Goal: Task Accomplishment & Management: Use online tool/utility

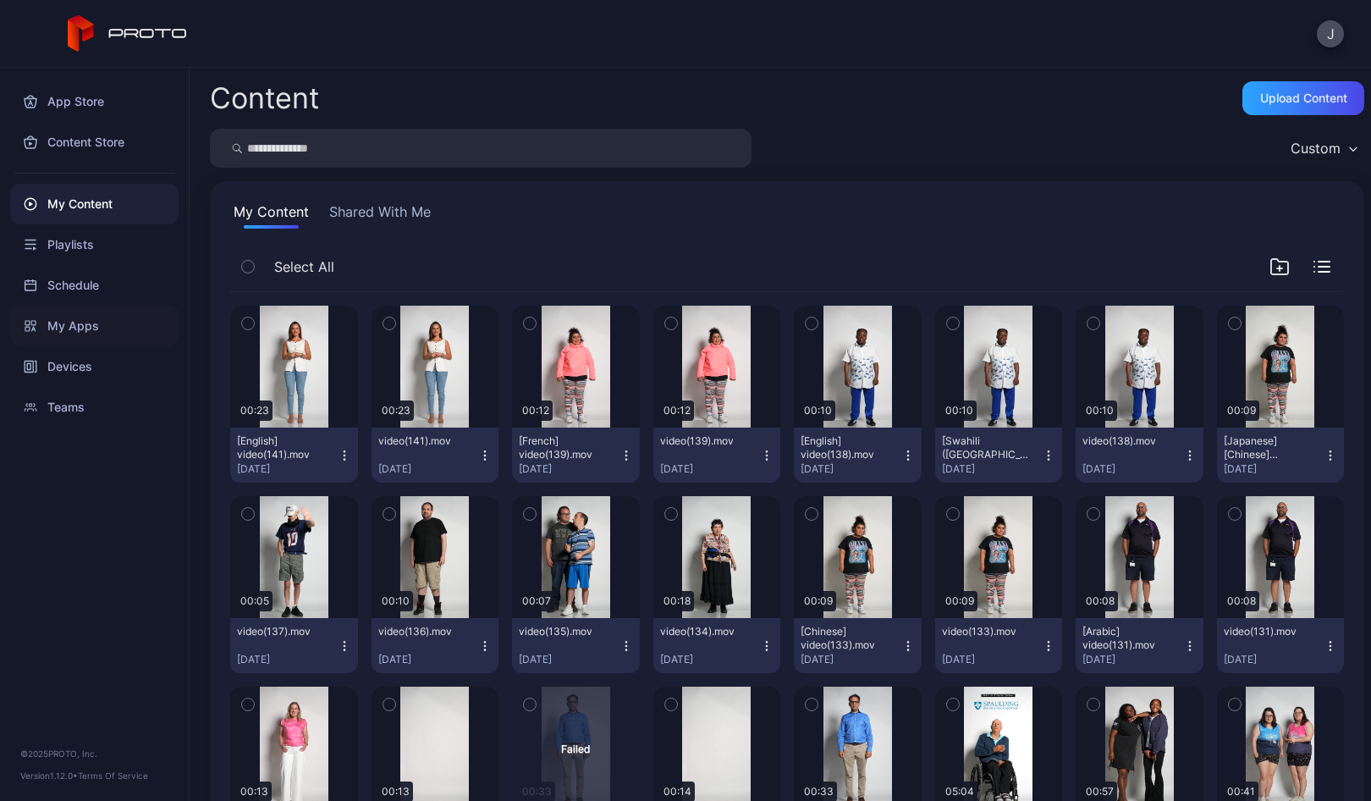
scroll to position [1078, 0]
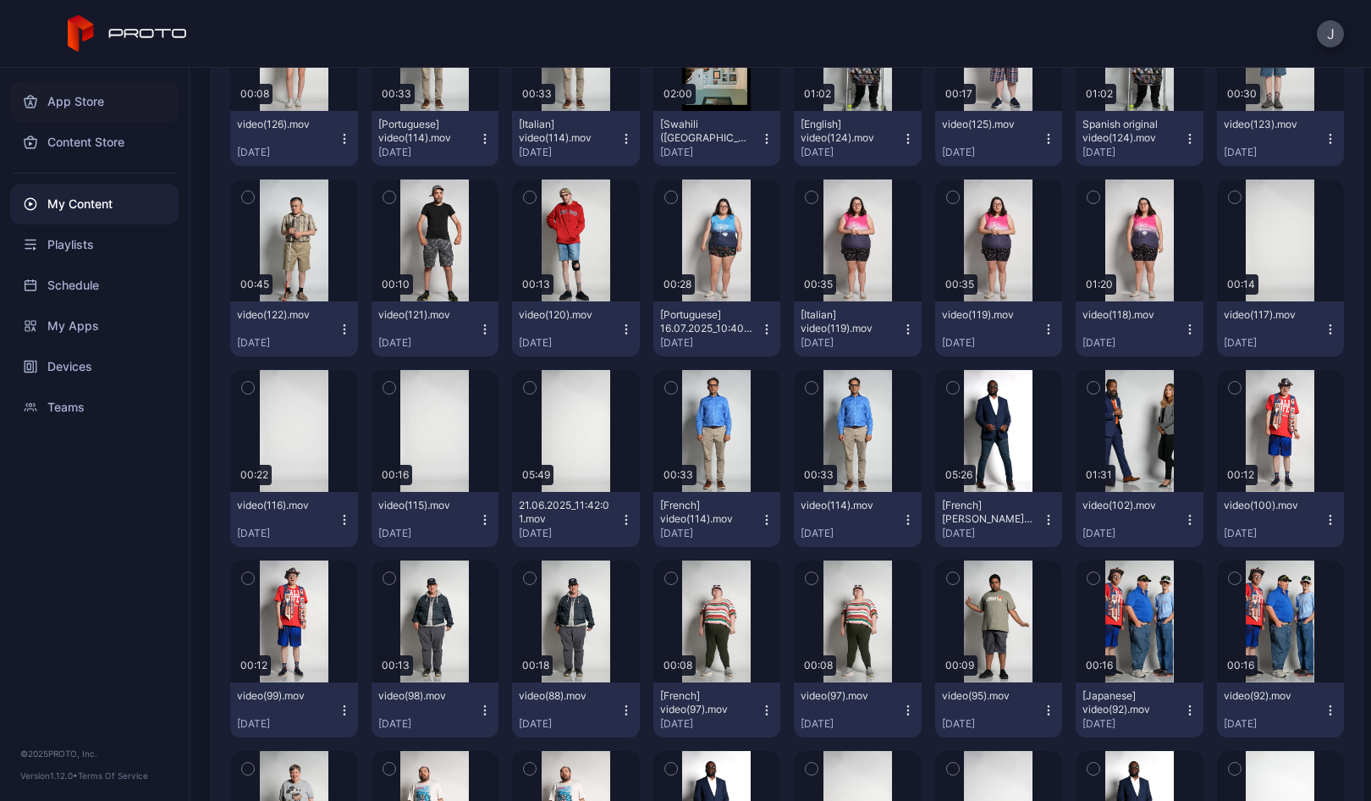
click at [65, 98] on div "App Store" at bounding box center [94, 101] width 168 height 41
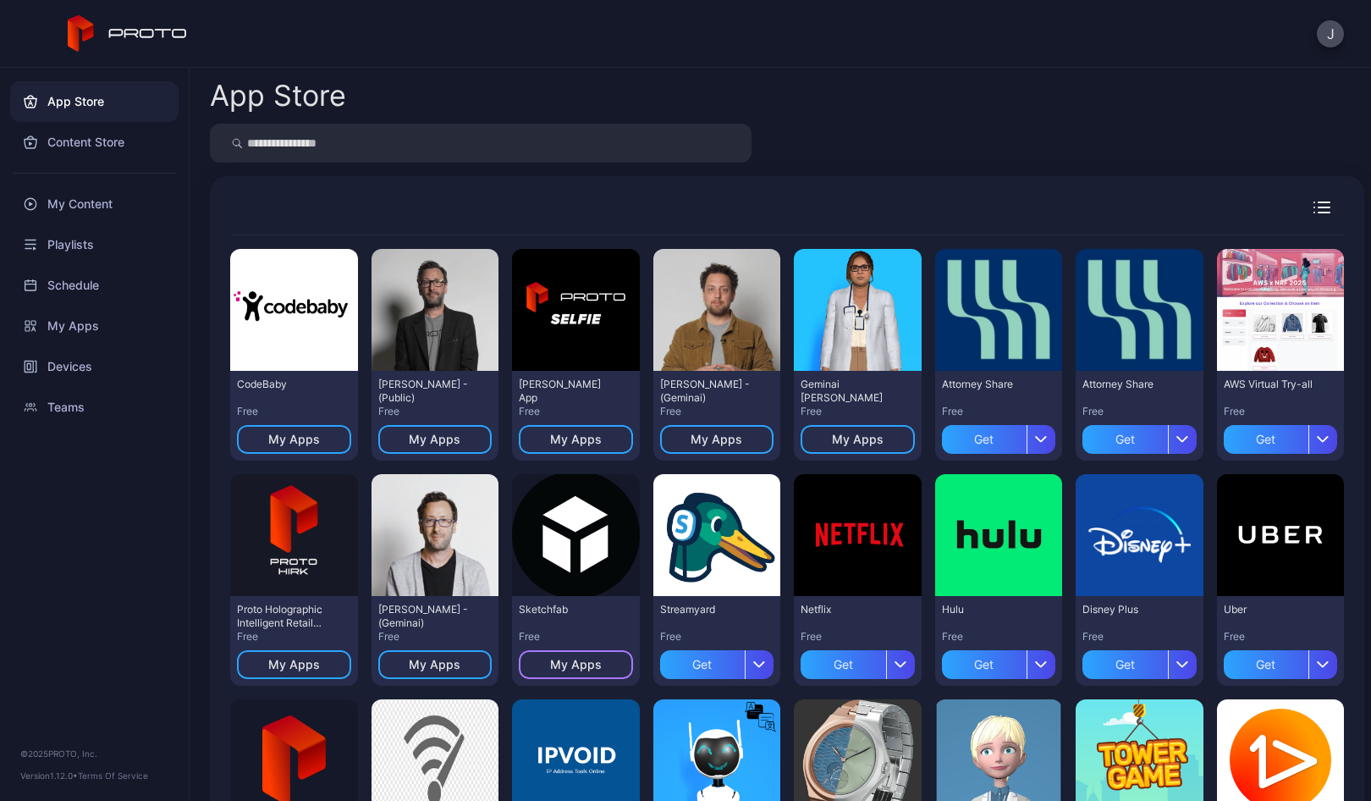
click at [560, 669] on div "My Apps" at bounding box center [576, 665] width 52 height 14
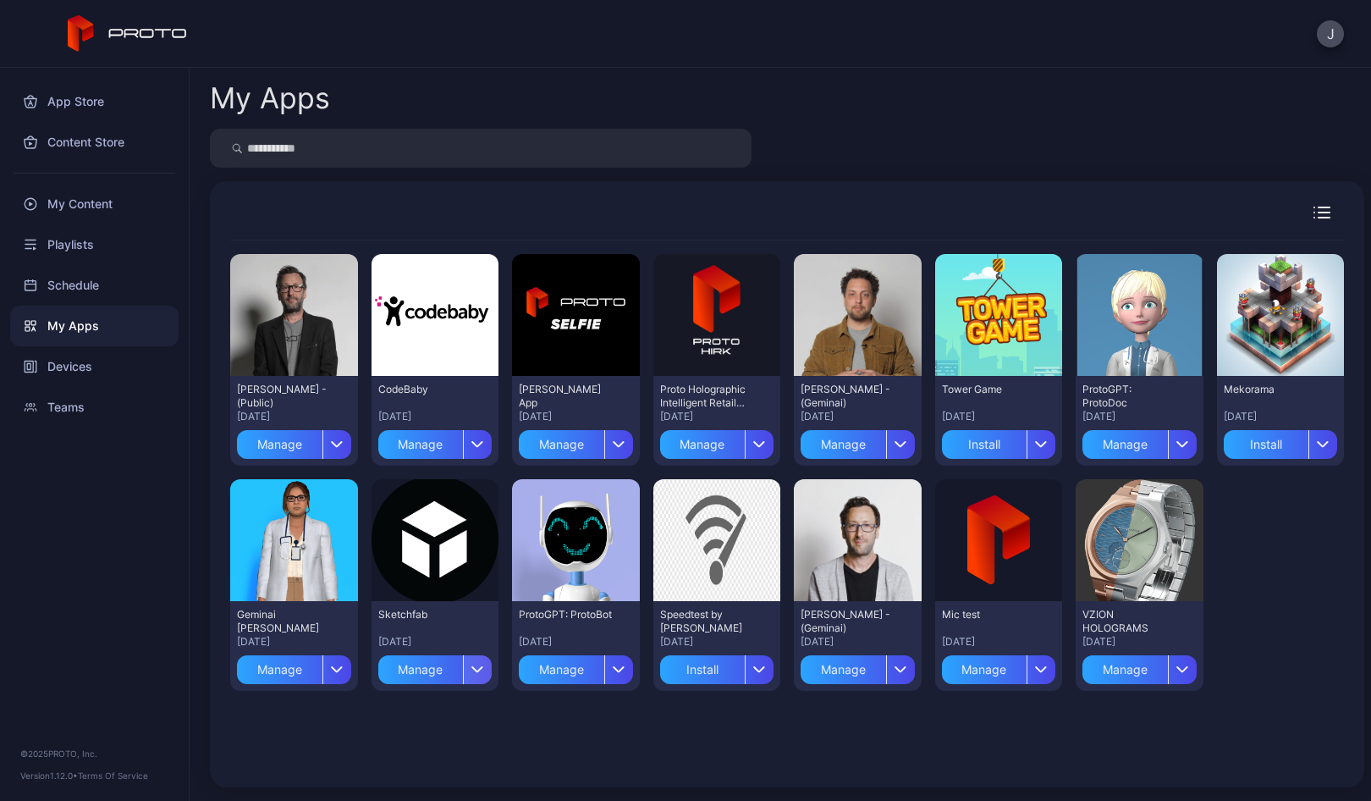
click at [470, 675] on div "button" at bounding box center [477, 669] width 29 height 29
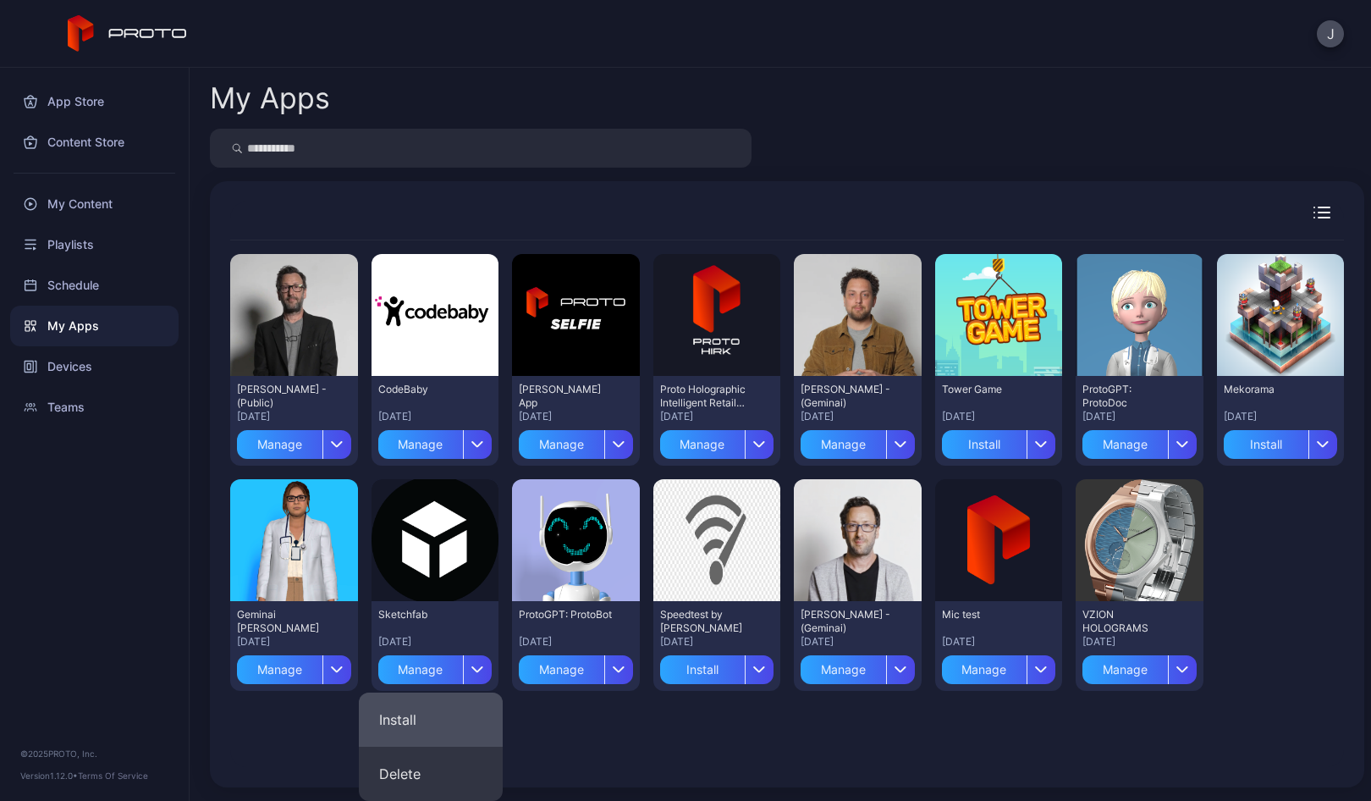
click at [399, 699] on button "Install" at bounding box center [431, 719] width 144 height 54
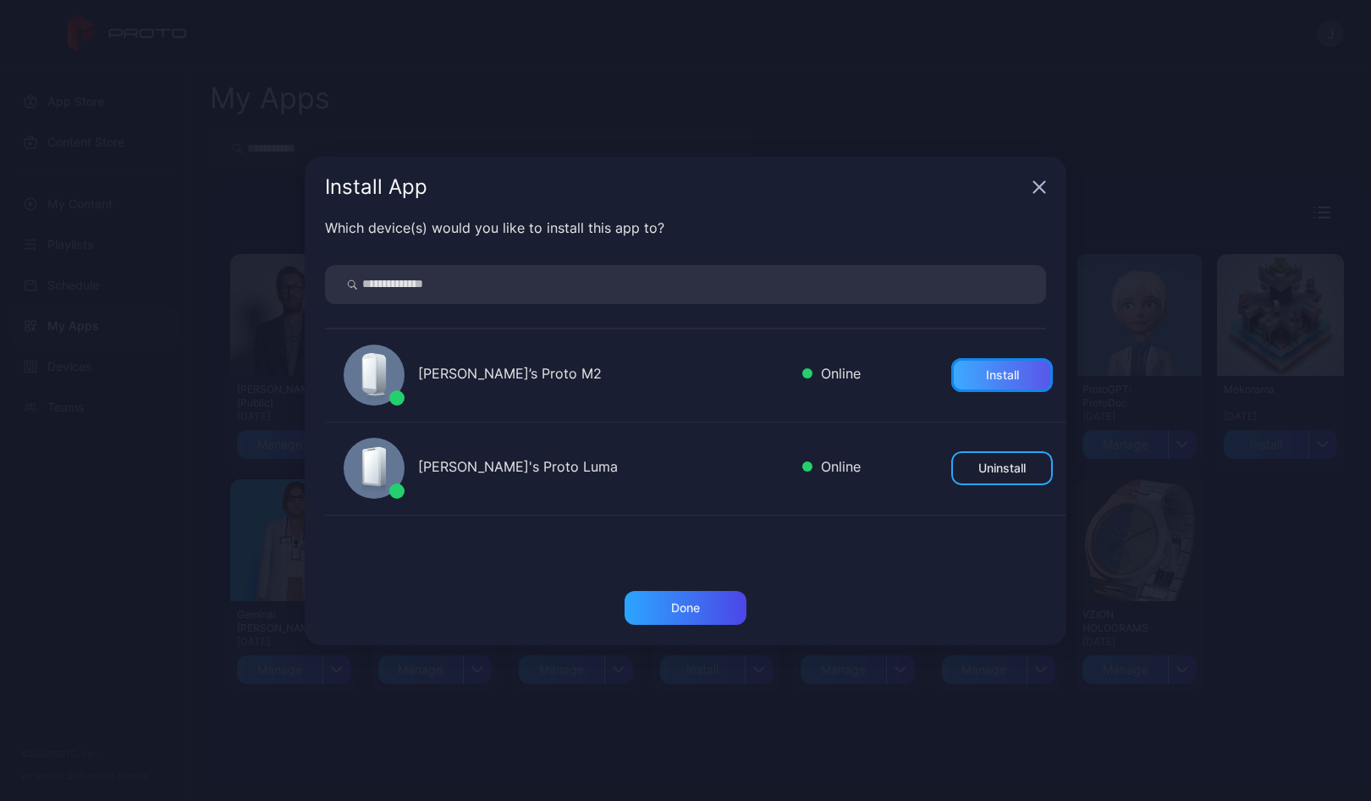
click at [973, 366] on div "Install" at bounding box center [1002, 375] width 102 height 34
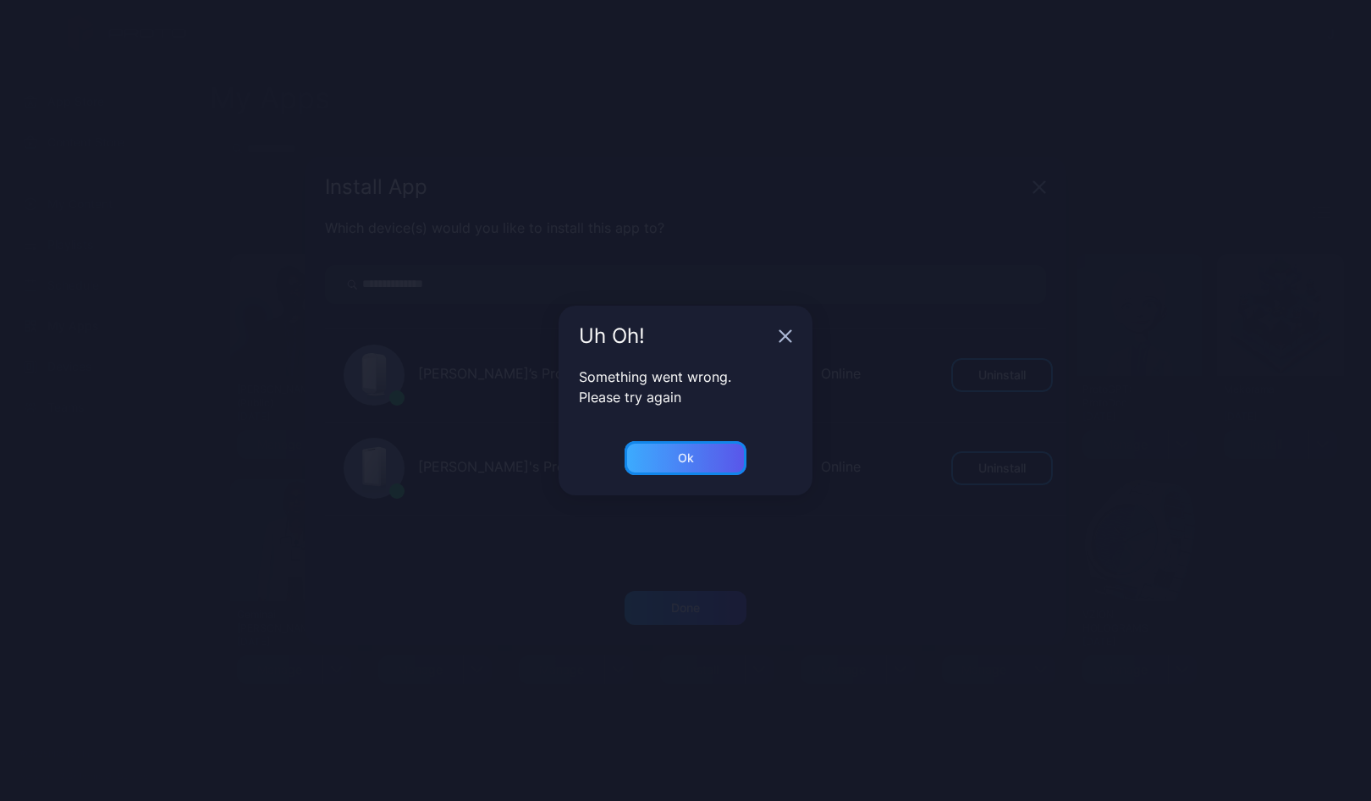
click at [682, 462] on div "Ok" at bounding box center [686, 458] width 16 height 14
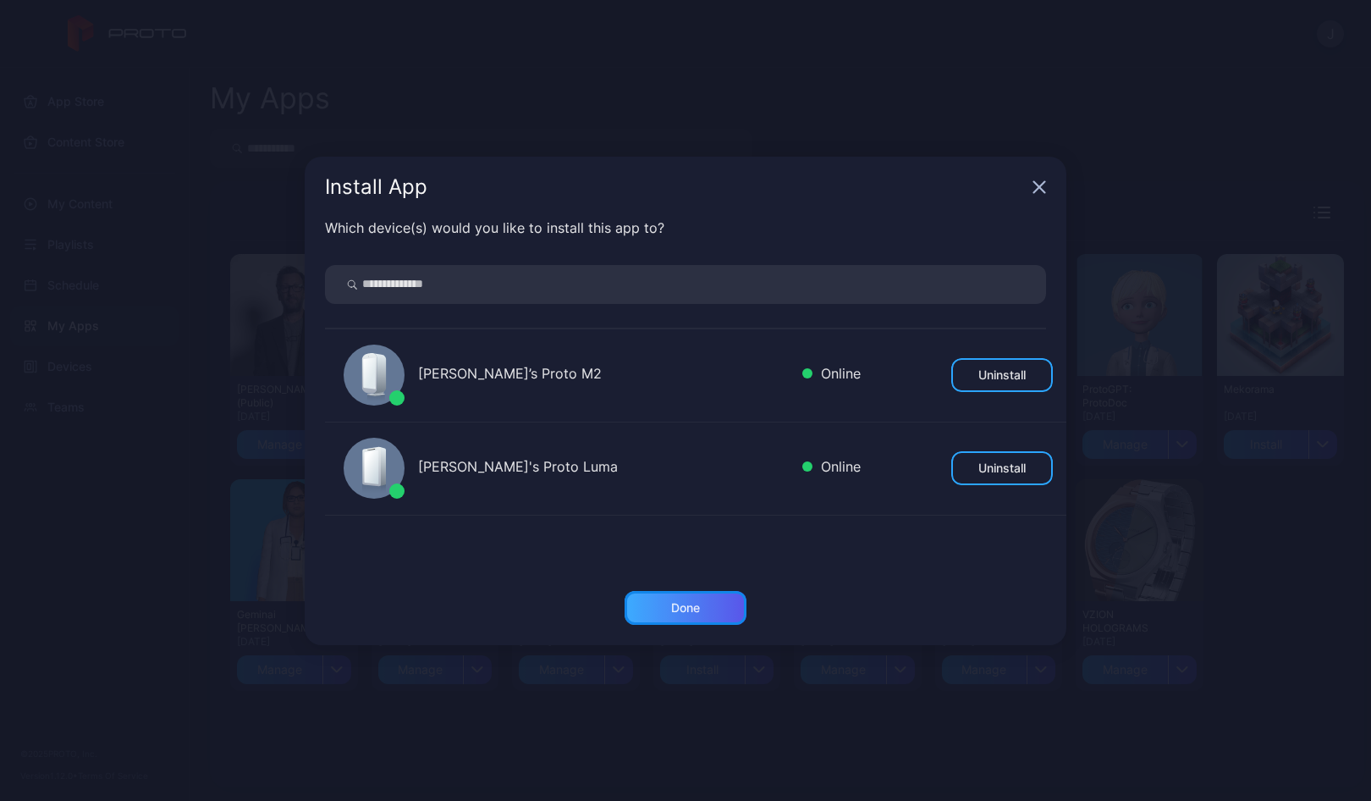
click at [676, 609] on div "Done" at bounding box center [685, 608] width 29 height 14
